Goal: Task Accomplishment & Management: Manage account settings

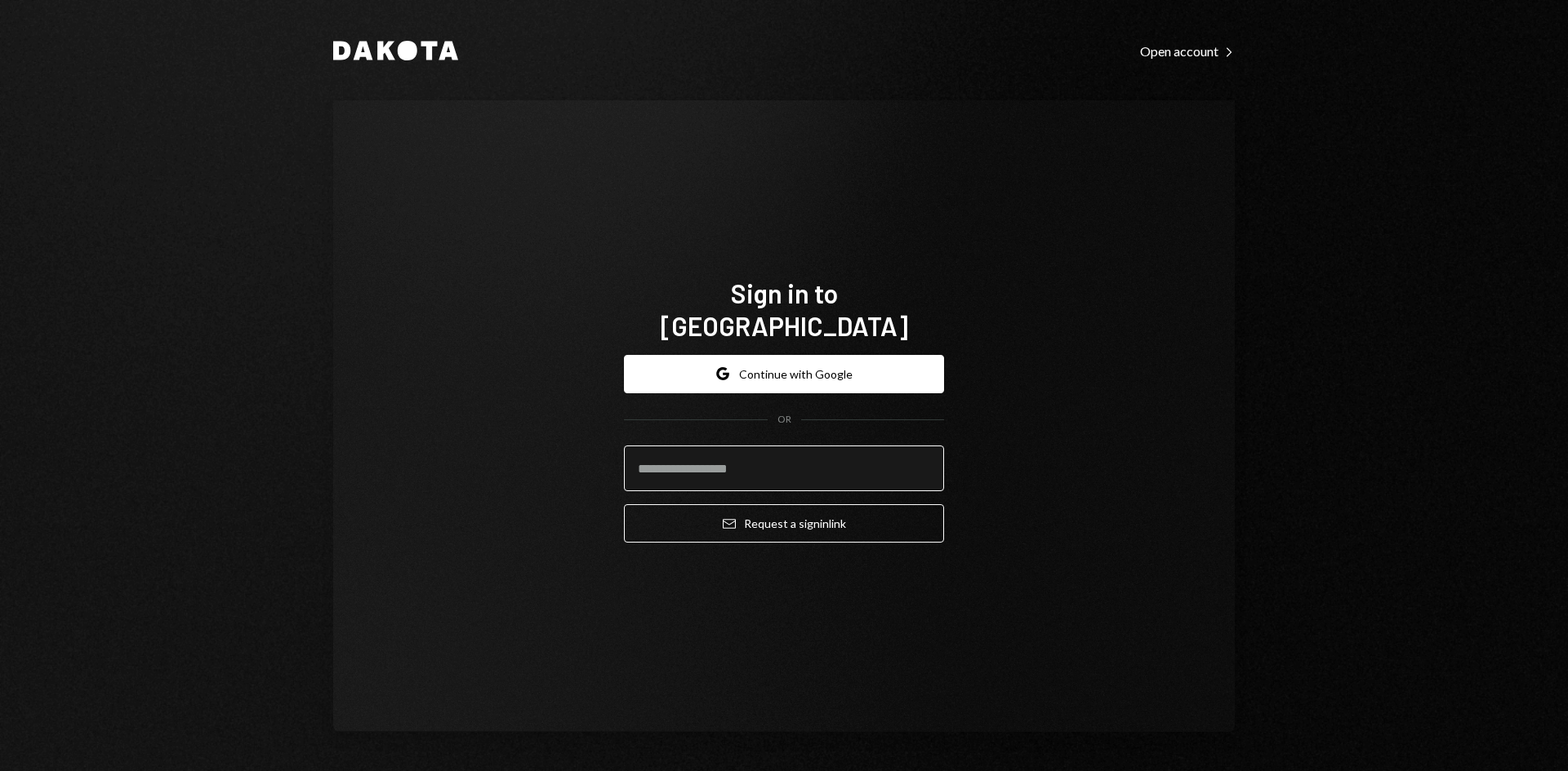
click at [778, 455] on input "email" at bounding box center [784, 468] width 320 height 46
click at [0, 771] on com-1password-button at bounding box center [0, 771] width 0 height 0
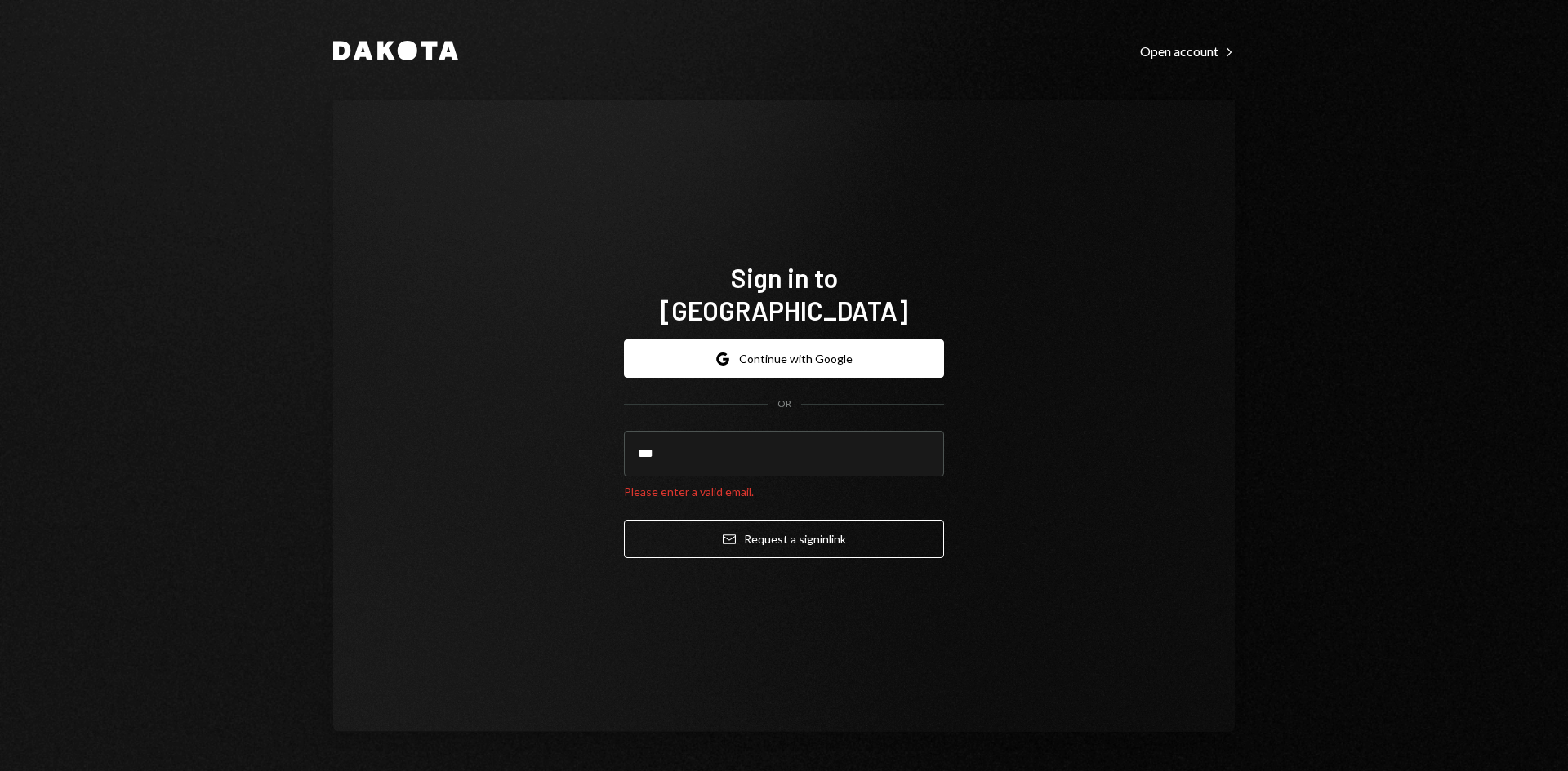
type input "**********"
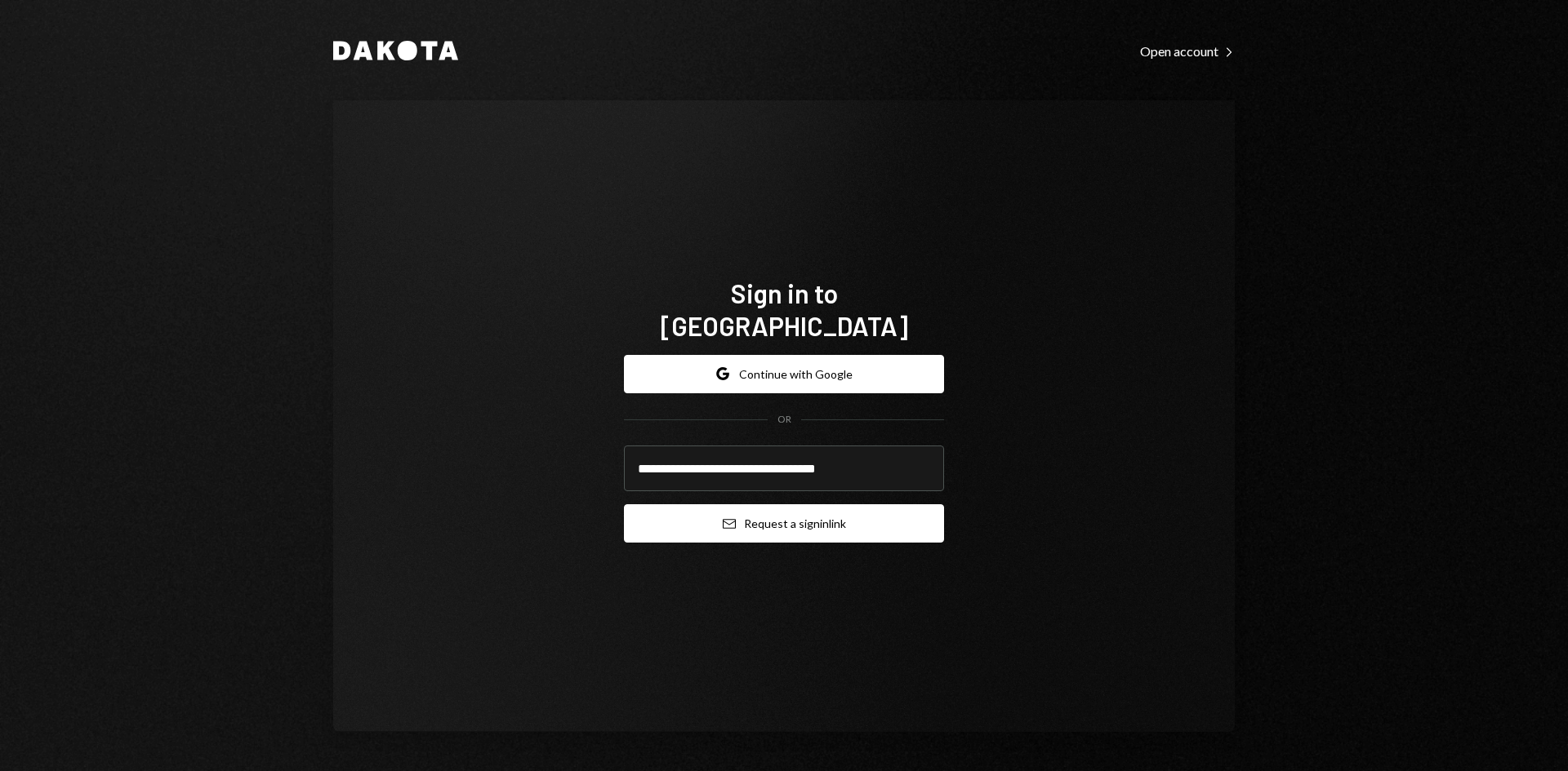
click at [809, 517] on button "Email Request a sign in link" at bounding box center [784, 523] width 320 height 38
